Goal: Register for event/course

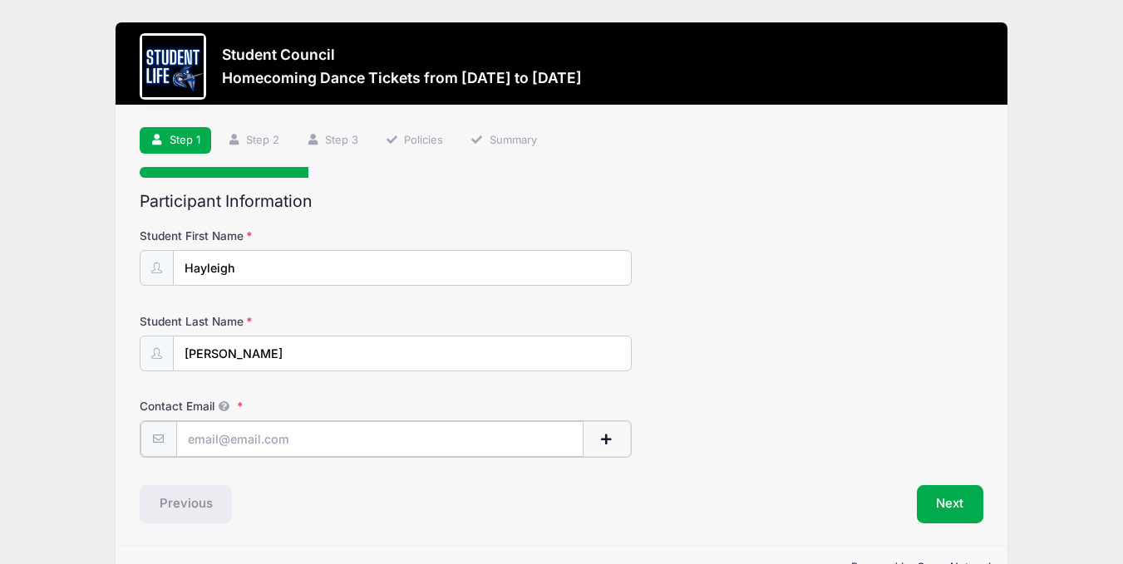
click at [315, 440] on input "Contact Email" at bounding box center [379, 439] width 407 height 36
type input "[EMAIL_ADDRESS][DOMAIN_NAME]"
click at [974, 508] on button "Next" at bounding box center [950, 503] width 67 height 38
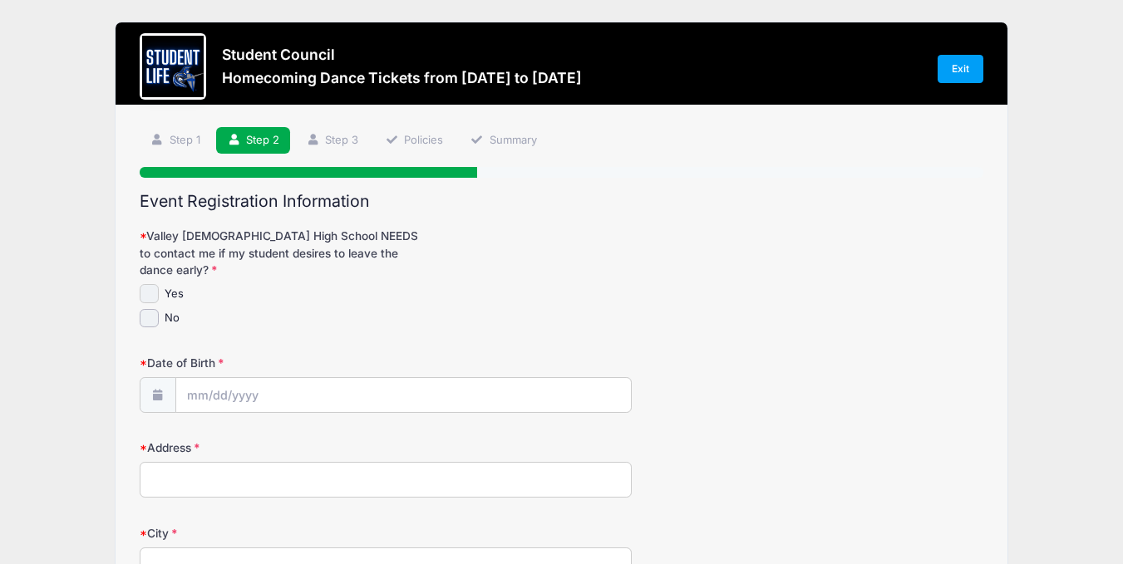
click at [148, 284] on input "Yes" at bounding box center [149, 293] width 19 height 19
checkbox input "true"
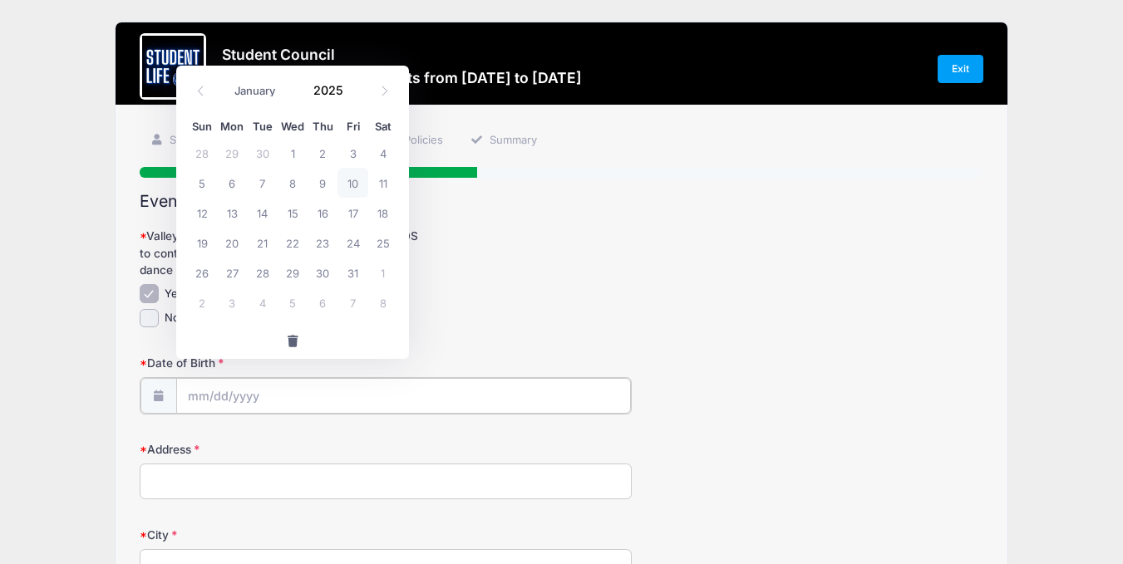
click at [259, 386] on input "Date of Birth" at bounding box center [403, 396] width 455 height 36
click at [211, 382] on input "Date of Birth" at bounding box center [403, 396] width 455 height 36
click at [204, 381] on input "Date of Birth" at bounding box center [403, 396] width 455 height 36
click at [199, 89] on icon at bounding box center [200, 91] width 11 height 11
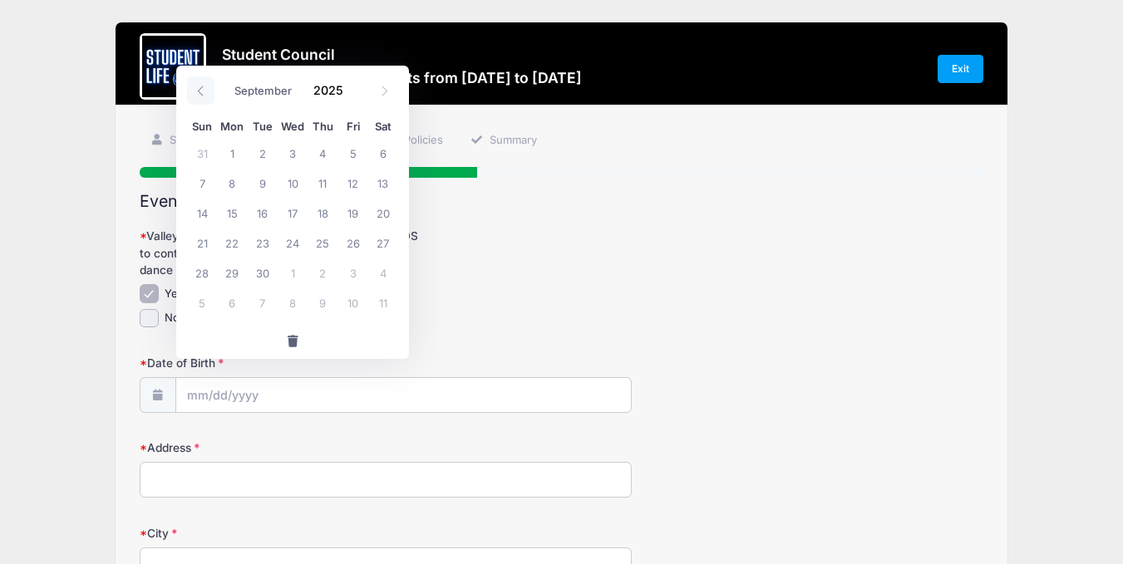
select select "7"
click at [332, 99] on input "2025" at bounding box center [332, 89] width 54 height 25
click at [352, 84] on span at bounding box center [353, 83] width 12 height 12
click at [352, 83] on span at bounding box center [353, 83] width 12 height 12
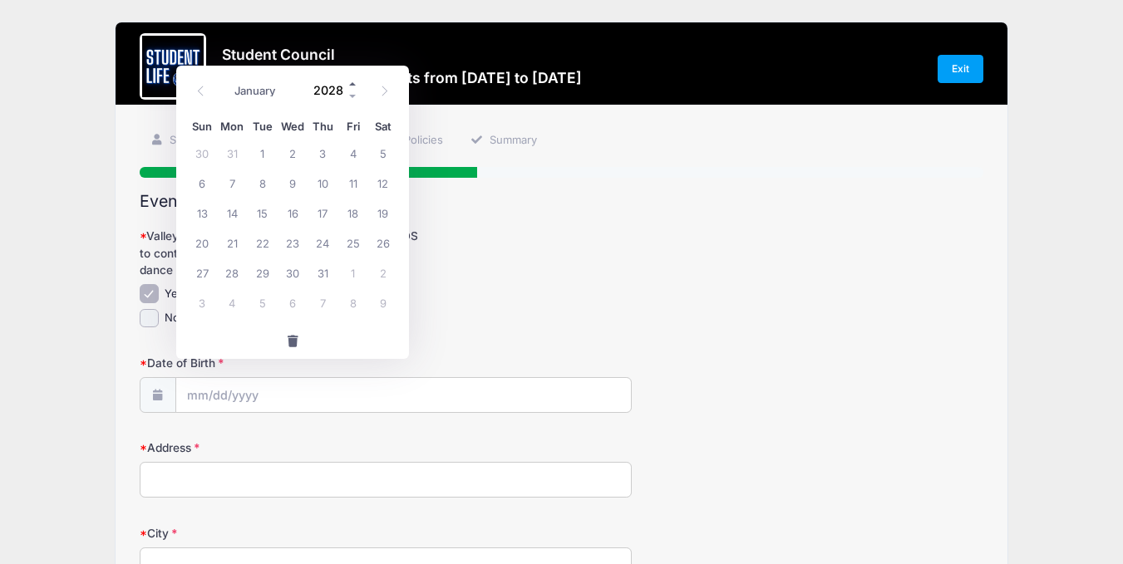
click at [352, 83] on span at bounding box center [353, 83] width 12 height 12
click at [353, 96] on span at bounding box center [353, 96] width 12 height 12
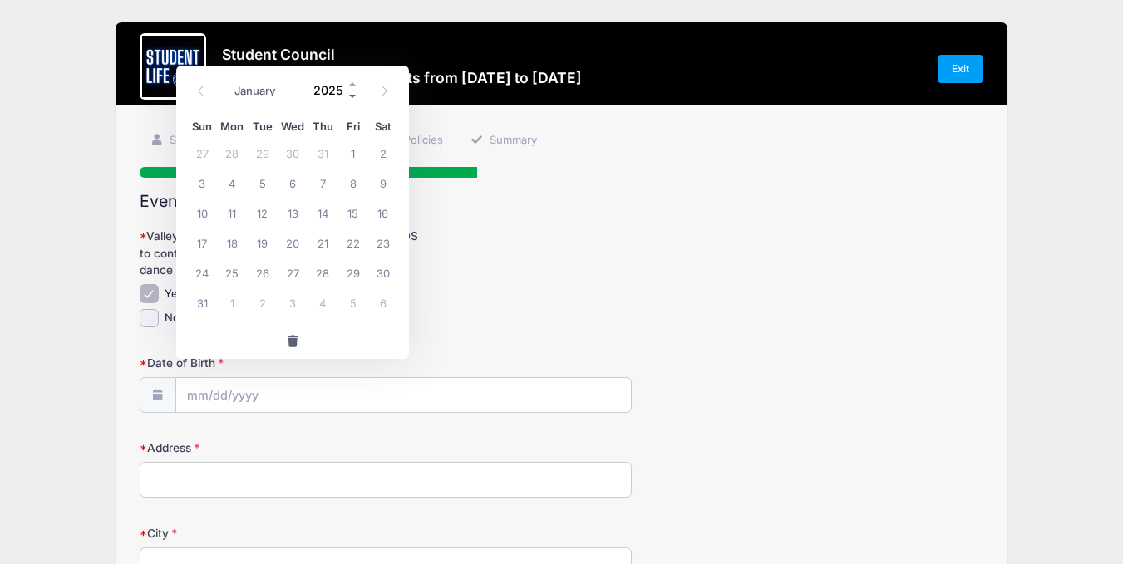
click at [353, 96] on span at bounding box center [353, 96] width 12 height 12
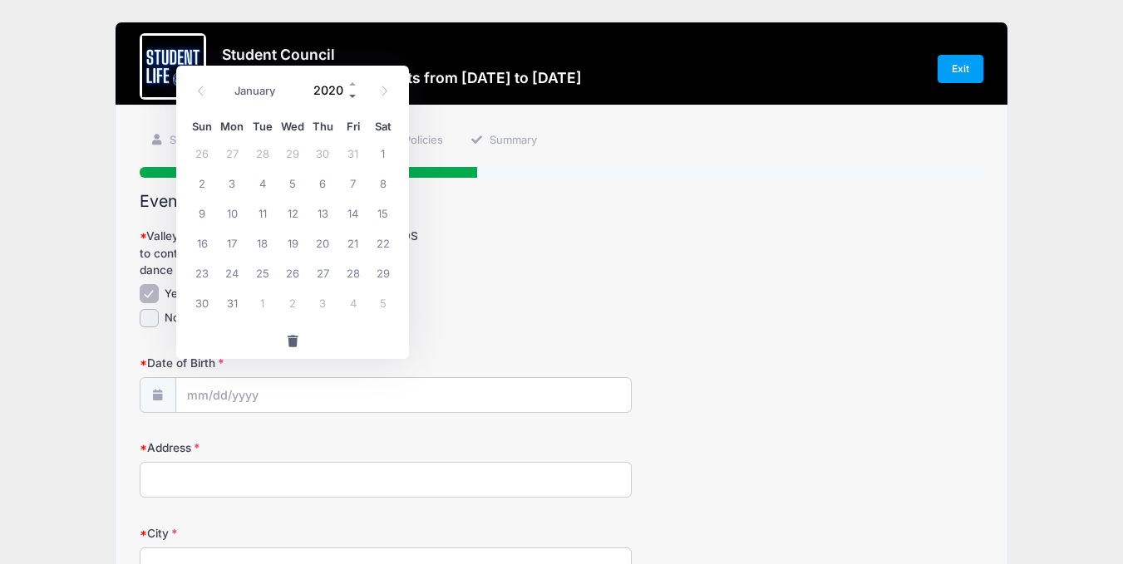
click at [353, 96] on span at bounding box center [353, 96] width 12 height 12
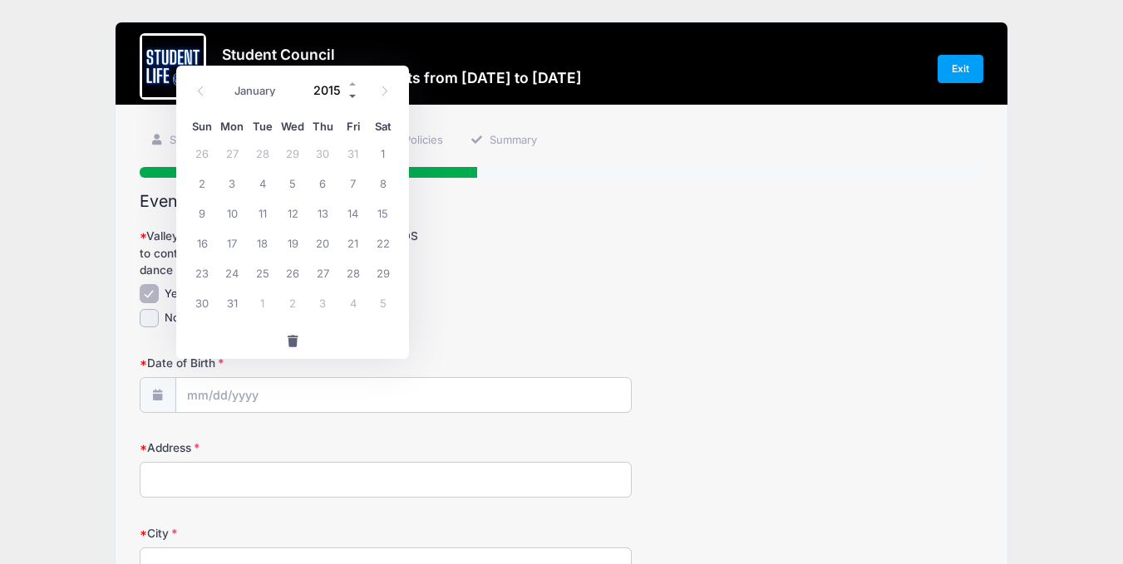
click at [353, 96] on span at bounding box center [353, 96] width 12 height 12
type input "2011"
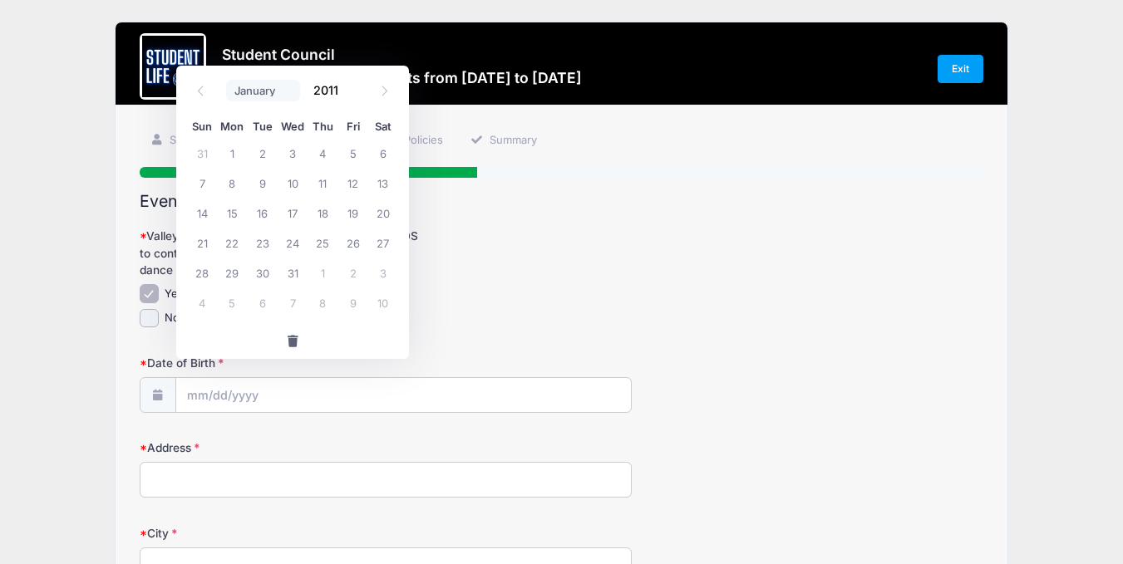
click at [248, 96] on select "January February March April May June July August September October November De…" at bounding box center [263, 91] width 74 height 22
select select "4"
click at [226, 80] on select "January February March April May June July August September October November De…" at bounding box center [263, 91] width 74 height 22
click at [232, 149] on span "2" at bounding box center [232, 153] width 30 height 30
type input "05/02/2011"
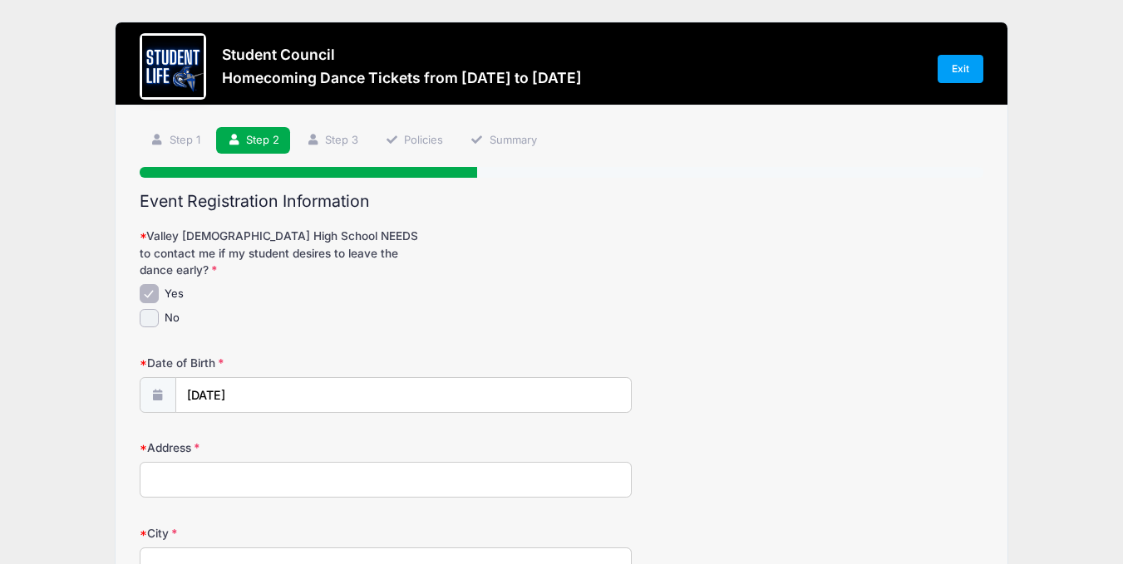
click at [402, 463] on input "Address" at bounding box center [386, 480] width 492 height 36
type input "374 W Remington Dr"
type input "Chandler"
select select "AZ"
type input "85286"
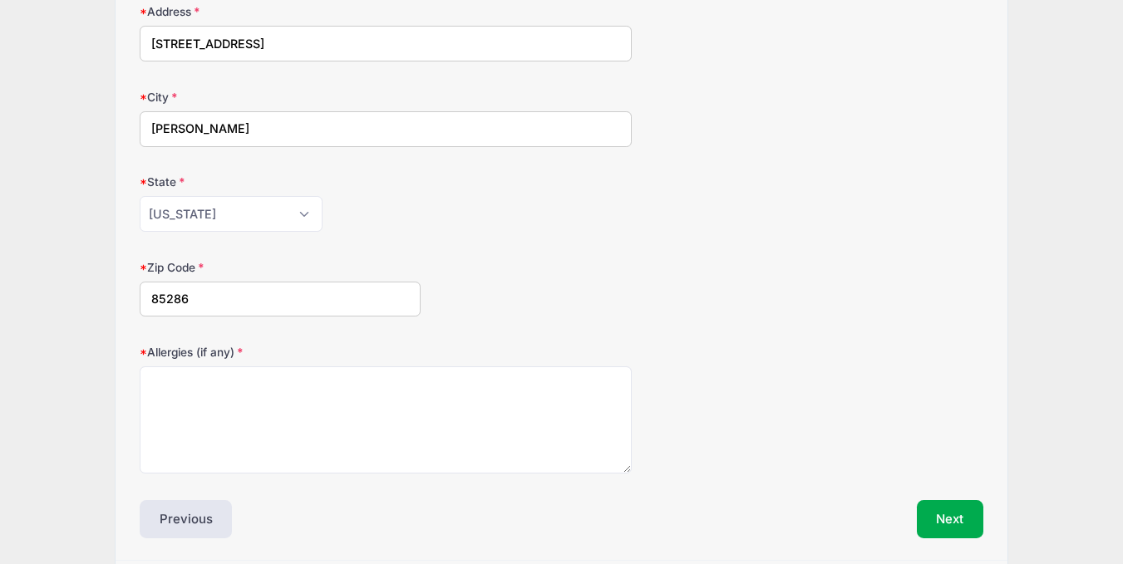
scroll to position [461, 0]
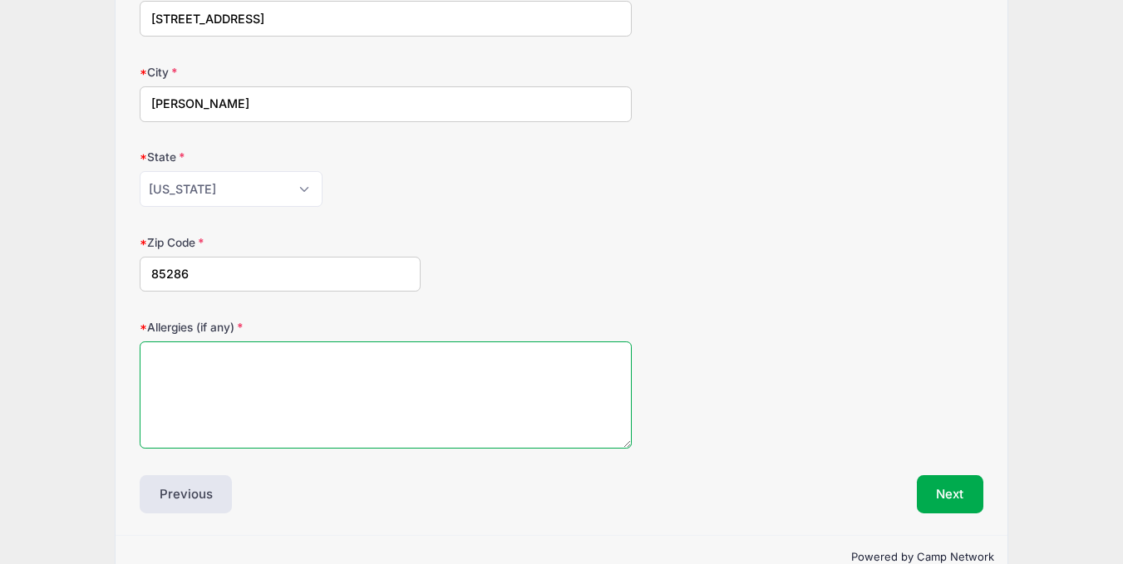
click at [565, 377] on textarea "Allergies (if any)" at bounding box center [386, 395] width 492 height 107
type textarea "none"
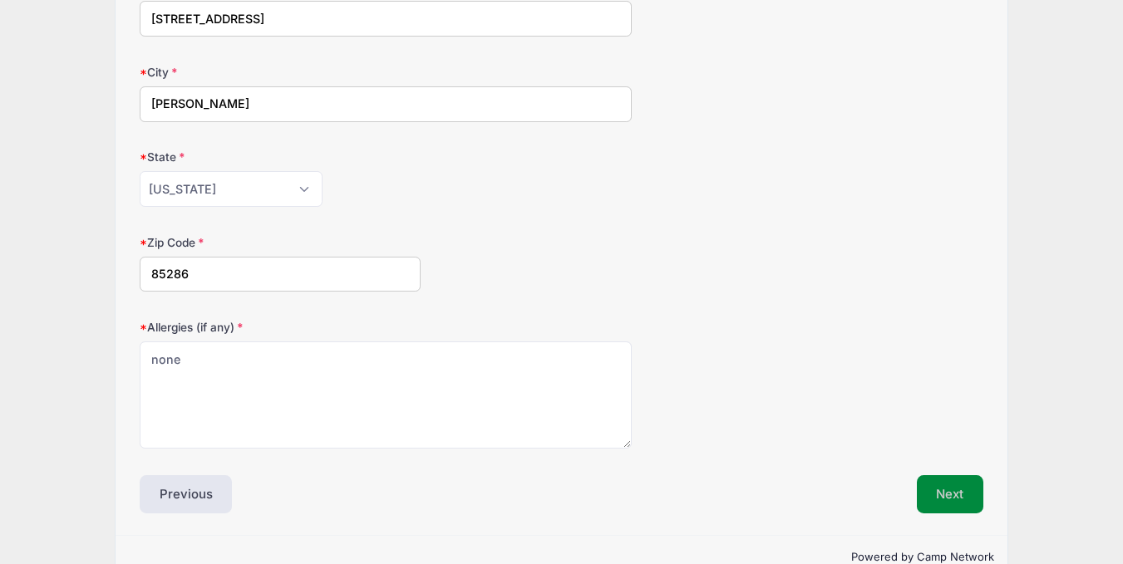
click at [967, 475] on button "Next" at bounding box center [950, 494] width 67 height 38
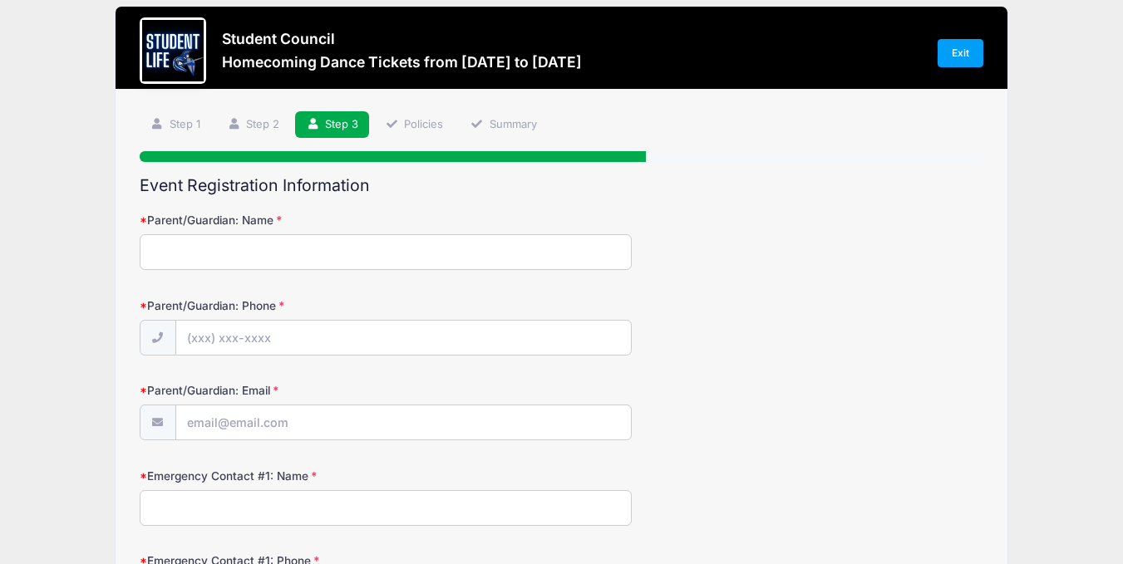
scroll to position [0, 0]
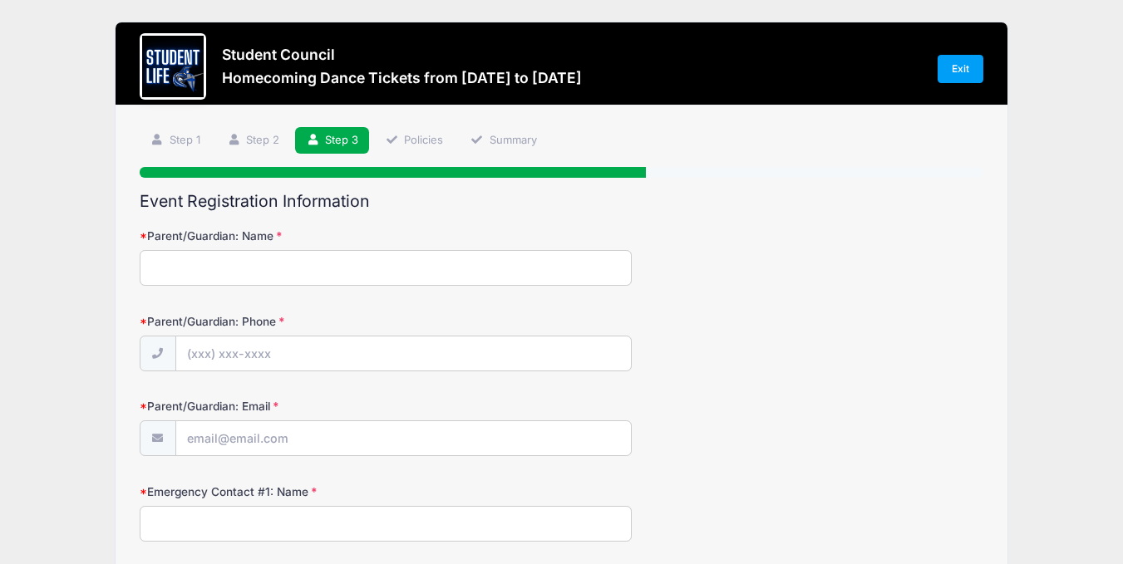
click at [338, 272] on input "Parent/Guardian: Name" at bounding box center [386, 268] width 492 height 36
type input "Marea K Bryson"
type input "(480) 560-6220"
type input "marea.bryson@gmail.com"
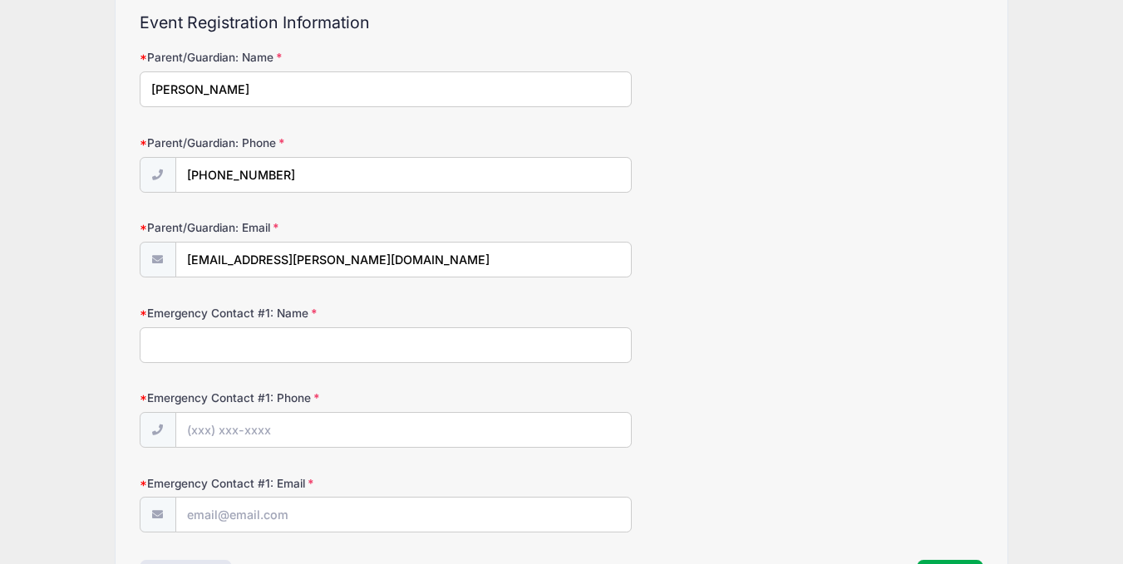
scroll to position [301, 0]
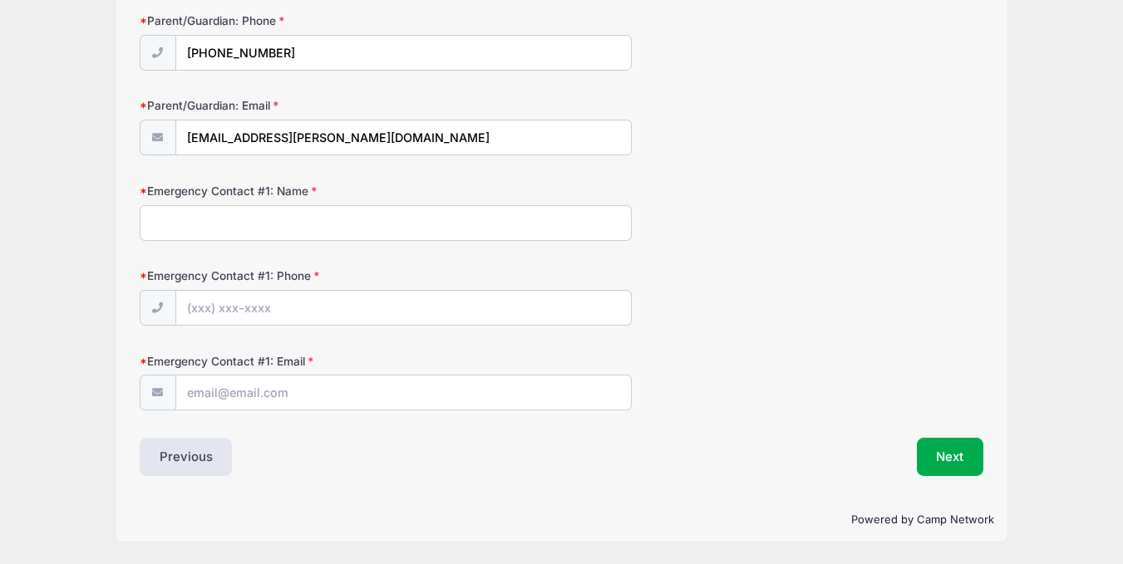
click at [452, 222] on input "Emergency Contact #1: Name" at bounding box center [386, 223] width 492 height 36
click at [276, 219] on input "Emergency Contact #1: Name" at bounding box center [386, 223] width 492 height 36
type input "Michael Bryson"
type input "(480) 580-2437"
type input "[EMAIL_ADDRESS][DOMAIN_NAME]"
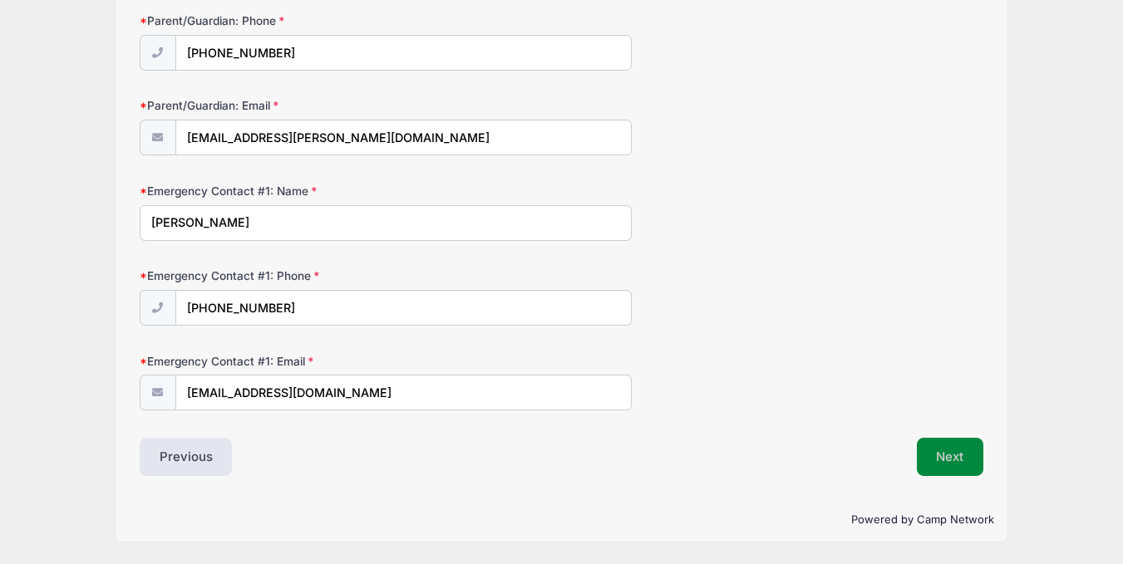
click at [954, 465] on button "Next" at bounding box center [950, 457] width 67 height 38
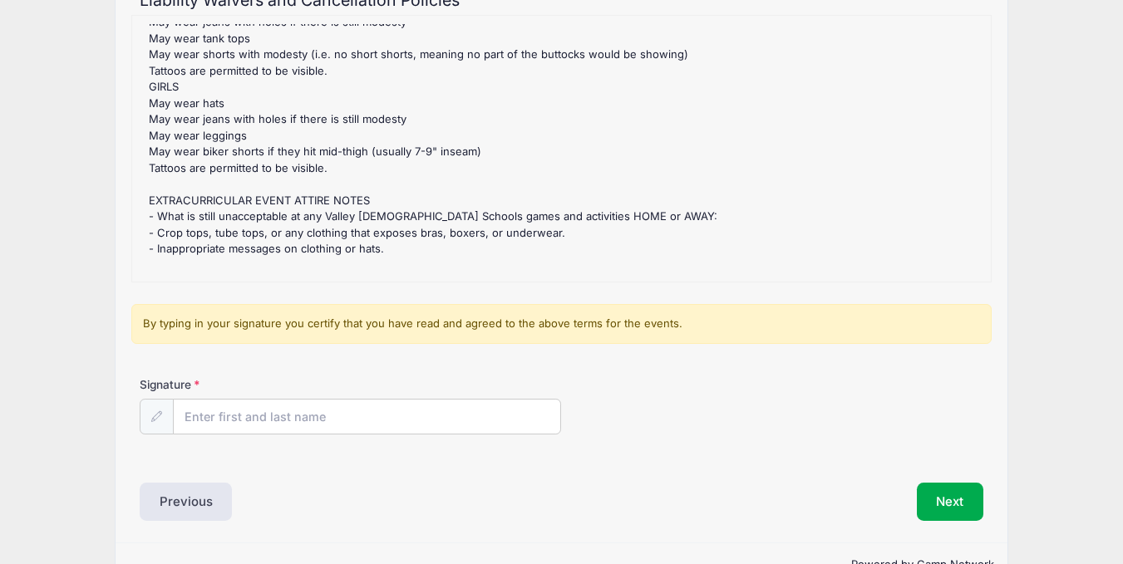
scroll to position [246, 0]
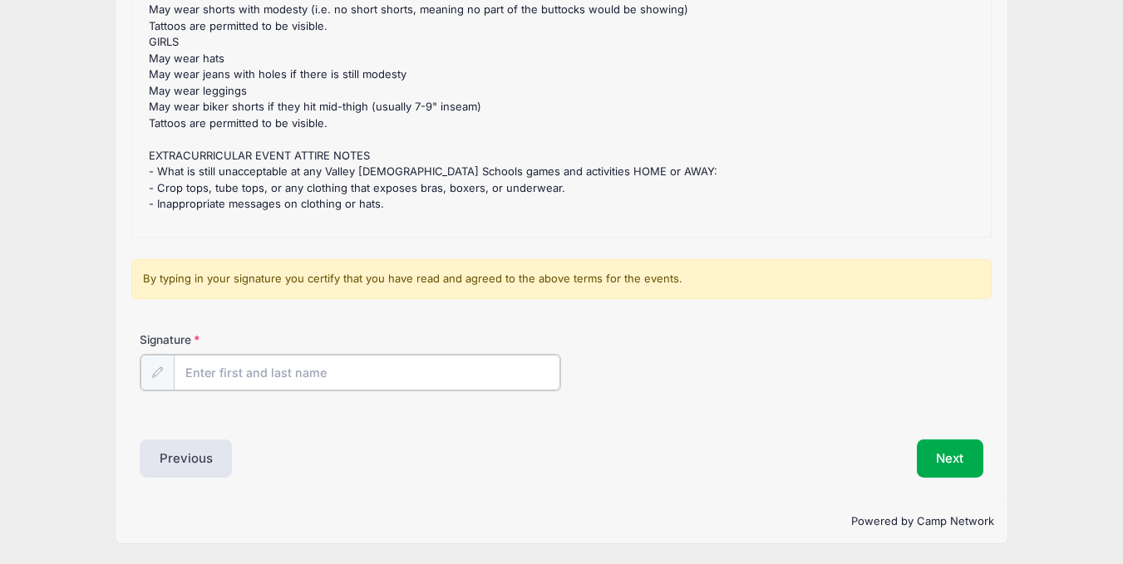
click at [408, 380] on input "Signature" at bounding box center [367, 373] width 387 height 36
type input "M"
type input "Marea Bryson"
click at [949, 450] on button "Next" at bounding box center [950, 457] width 67 height 38
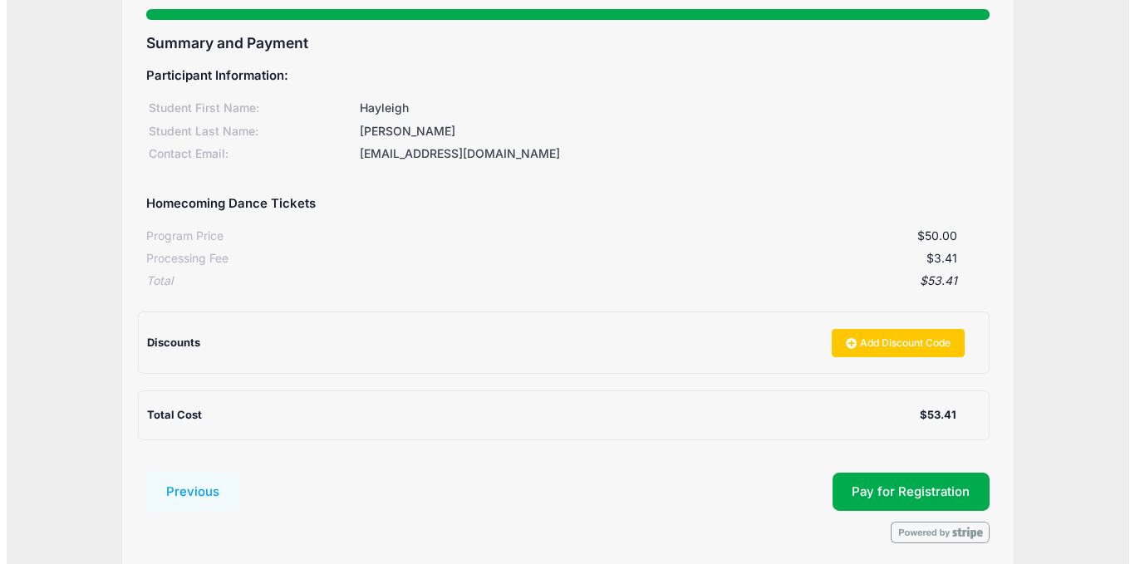
scroll to position [225, 0]
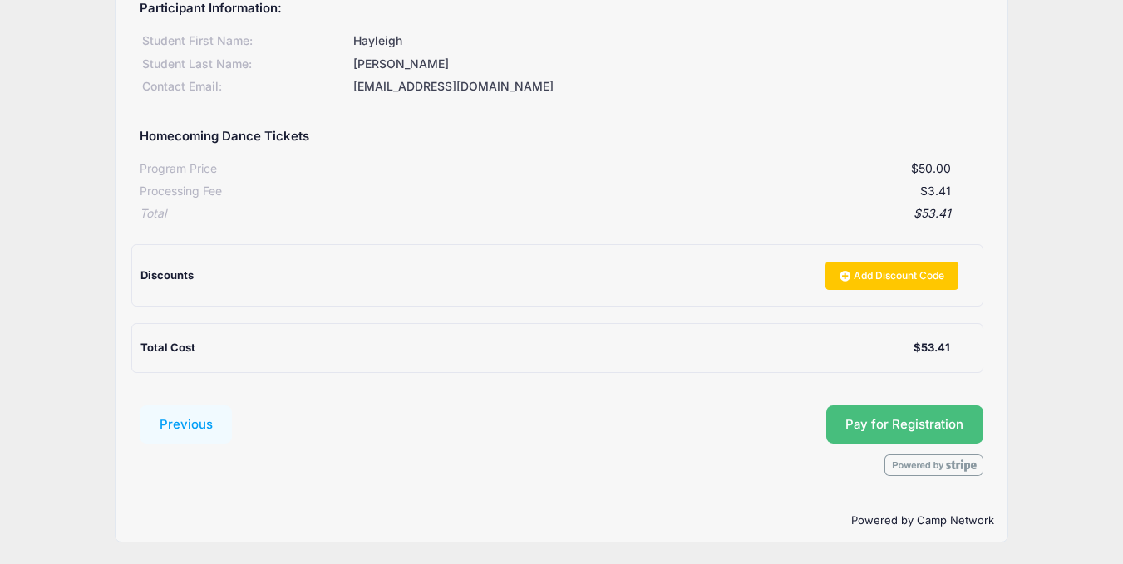
click at [868, 426] on button "Pay for Registration" at bounding box center [905, 425] width 158 height 38
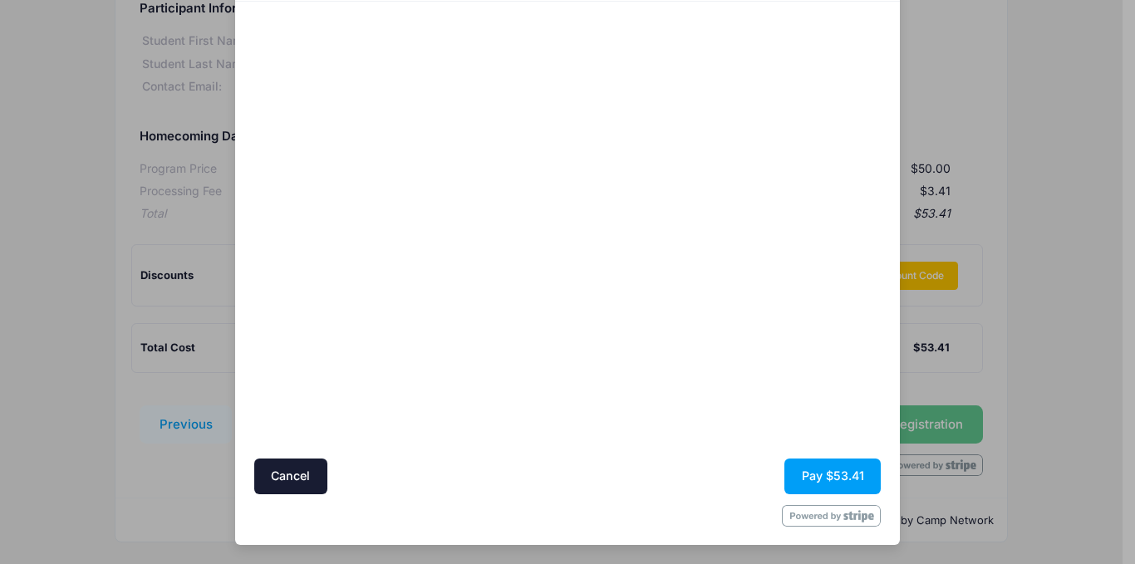
scroll to position [106, 0]
click at [824, 476] on button "Pay $53.41" at bounding box center [833, 478] width 96 height 36
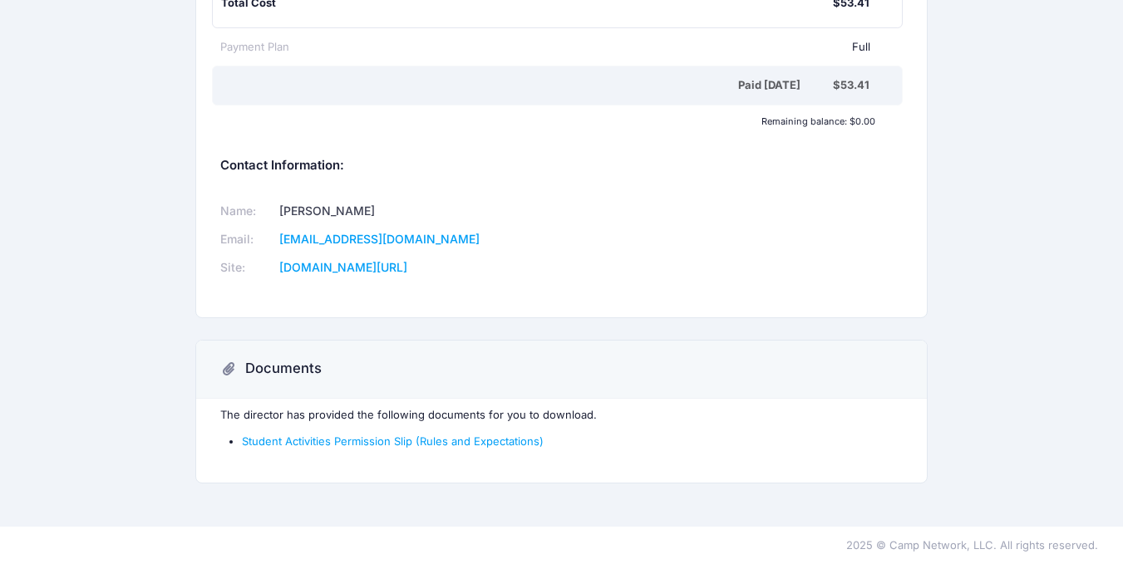
scroll to position [357, 0]
click at [424, 444] on link "Student Activities Permission Slip (Rules and Expectations)" at bounding box center [393, 442] width 302 height 13
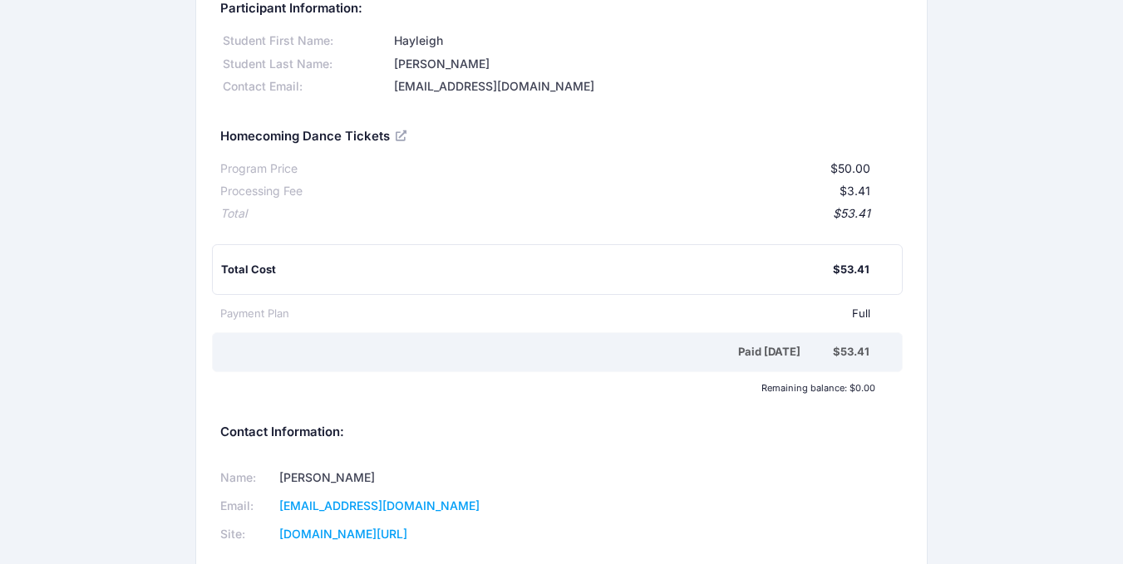
scroll to position [0, 0]
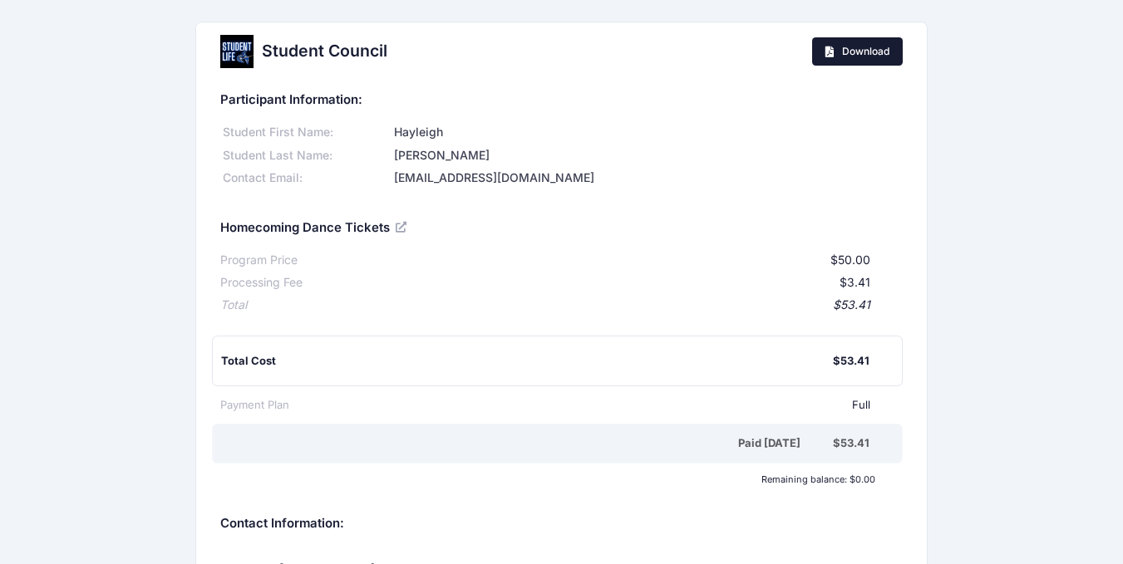
click at [825, 52] on icon at bounding box center [831, 52] width 13 height 0
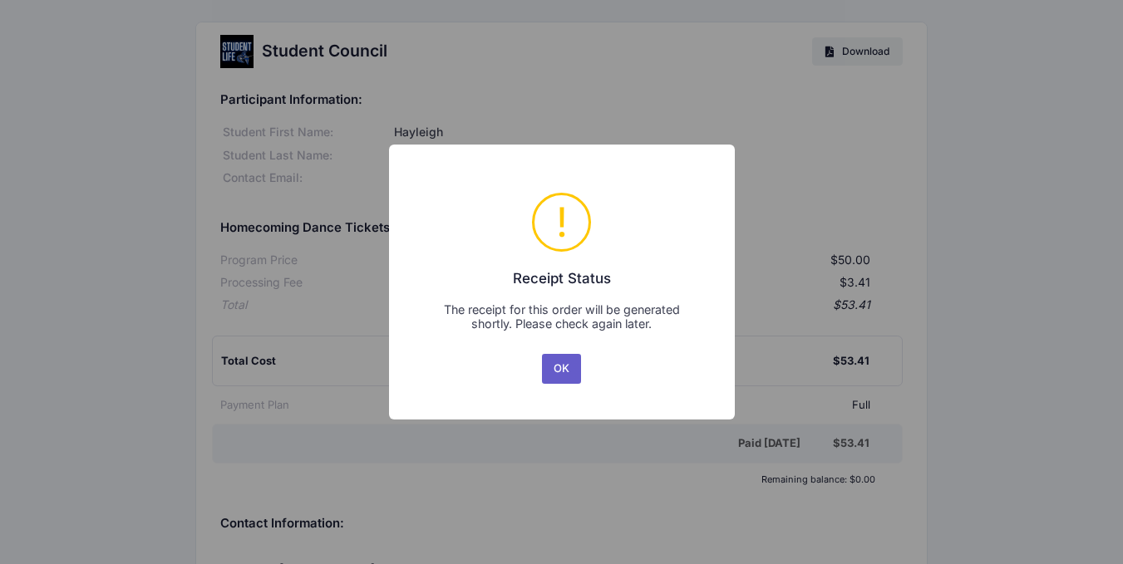
click at [559, 372] on button "OK" at bounding box center [562, 369] width 40 height 30
